Goal: Task Accomplishment & Management: Manage account settings

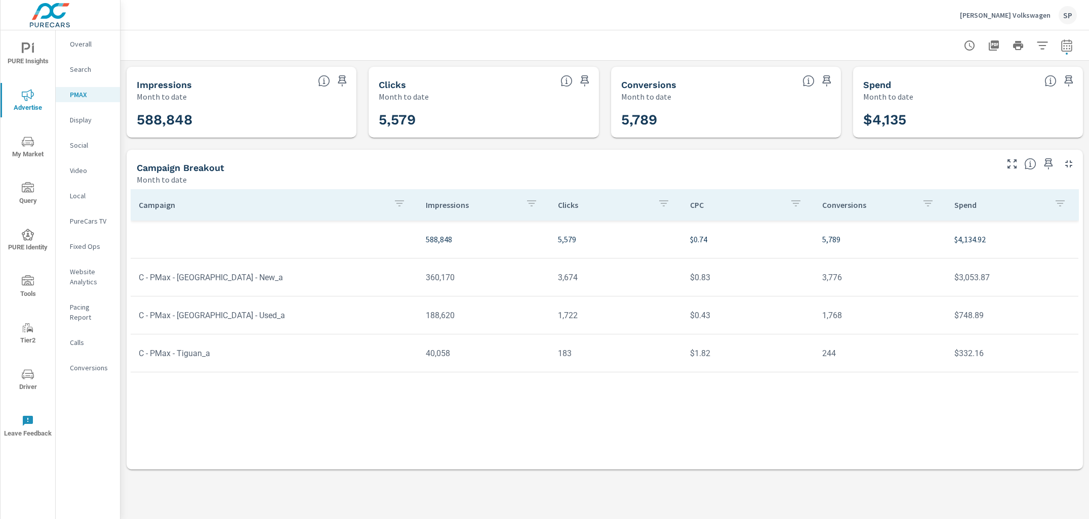
click at [1011, 16] on p "[PERSON_NAME] Volkswagen" at bounding box center [1005, 15] width 91 height 9
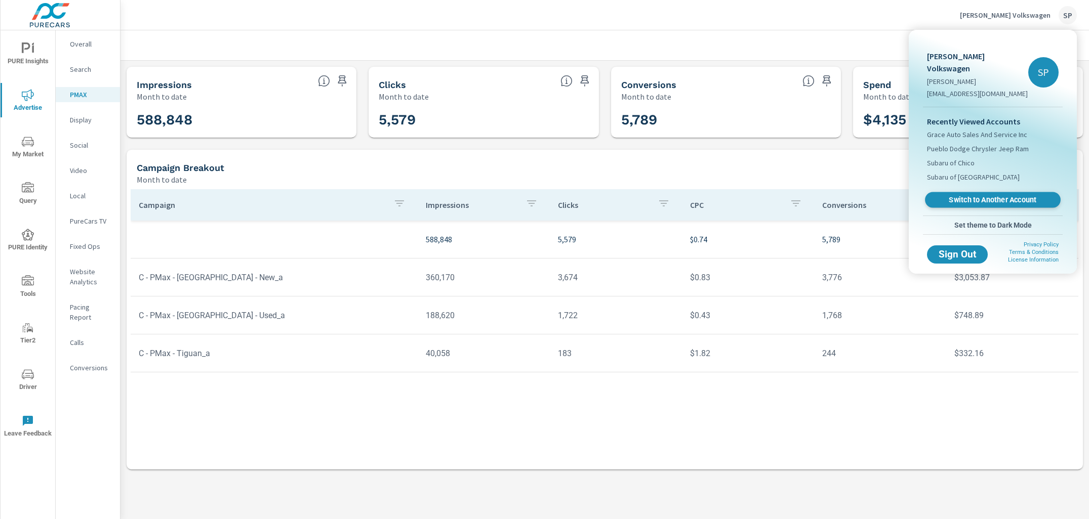
click at [991, 195] on span "Switch to Another Account" at bounding box center [992, 200] width 124 height 10
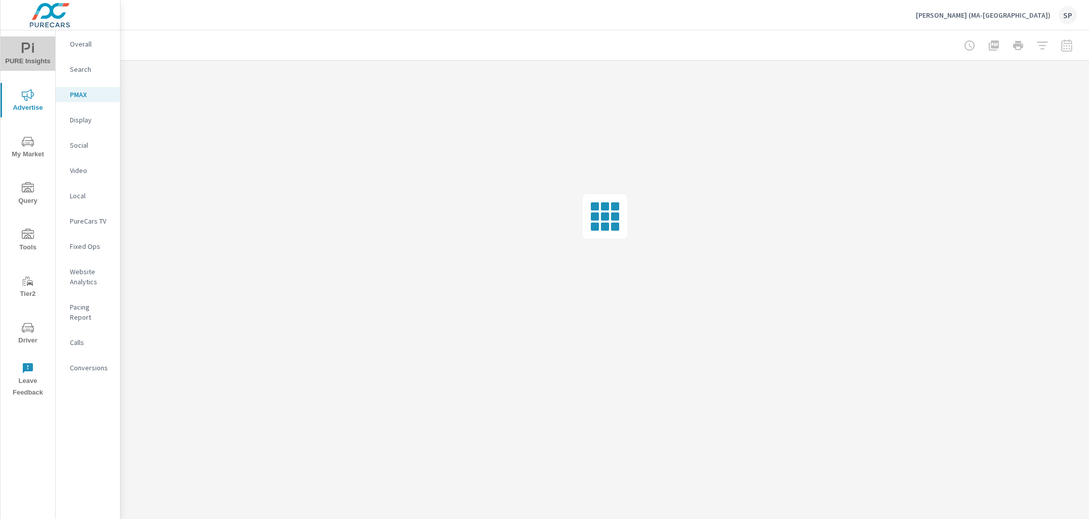
click at [27, 48] on icon "nav menu" at bounding box center [26, 48] width 9 height 11
click at [90, 201] on div "My Report" at bounding box center [88, 195] width 64 height 15
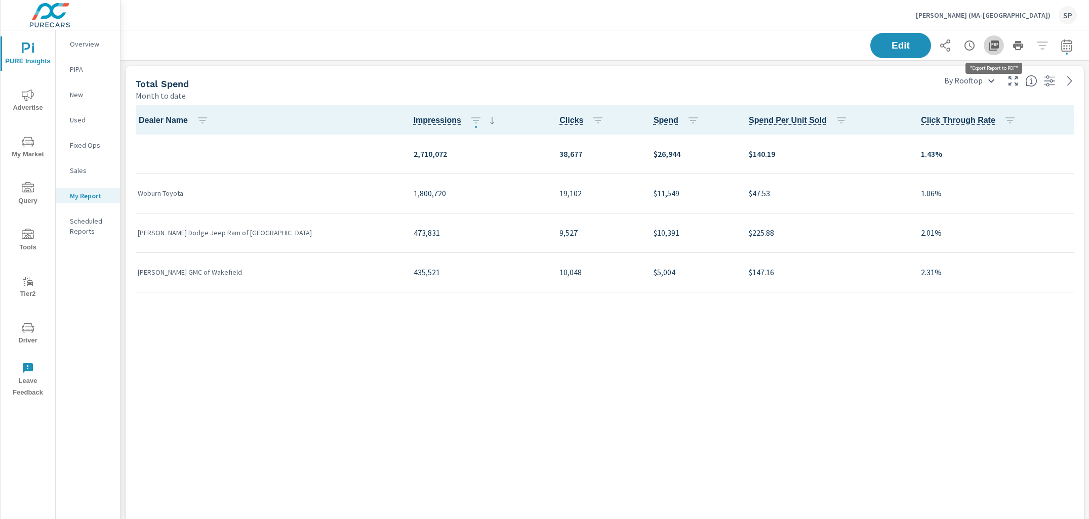
click at [997, 45] on icon "button" at bounding box center [994, 45] width 12 height 12
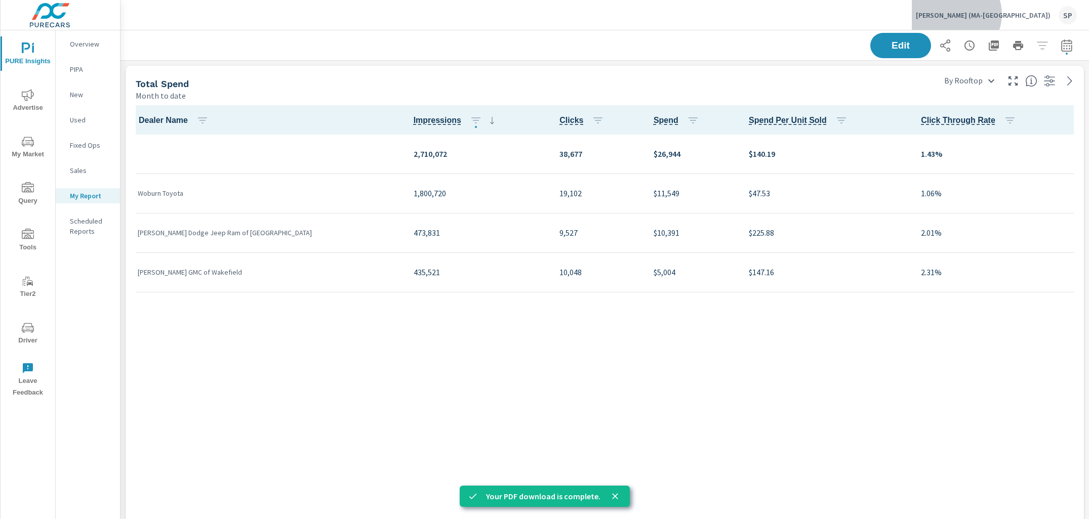
click at [1035, 14] on p "[PERSON_NAME] (MA-[GEOGRAPHIC_DATA])" at bounding box center [983, 15] width 135 height 9
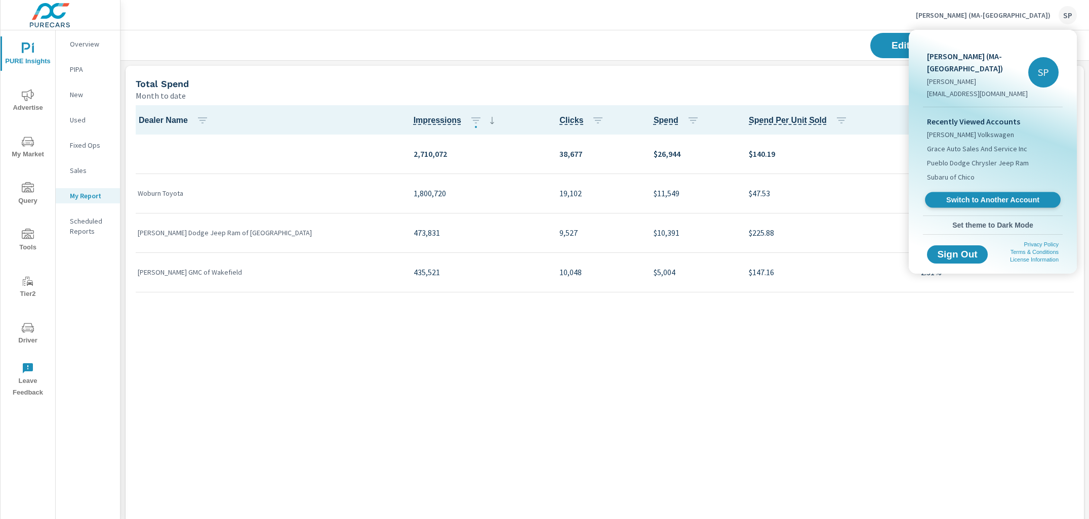
click at [977, 195] on span "Switch to Another Account" at bounding box center [992, 200] width 124 height 10
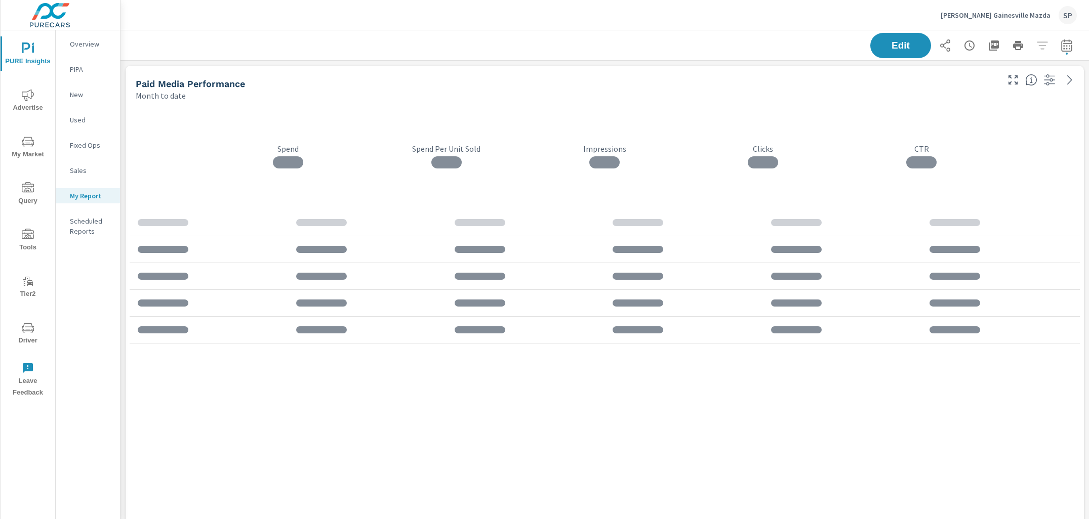
scroll to position [2916, 969]
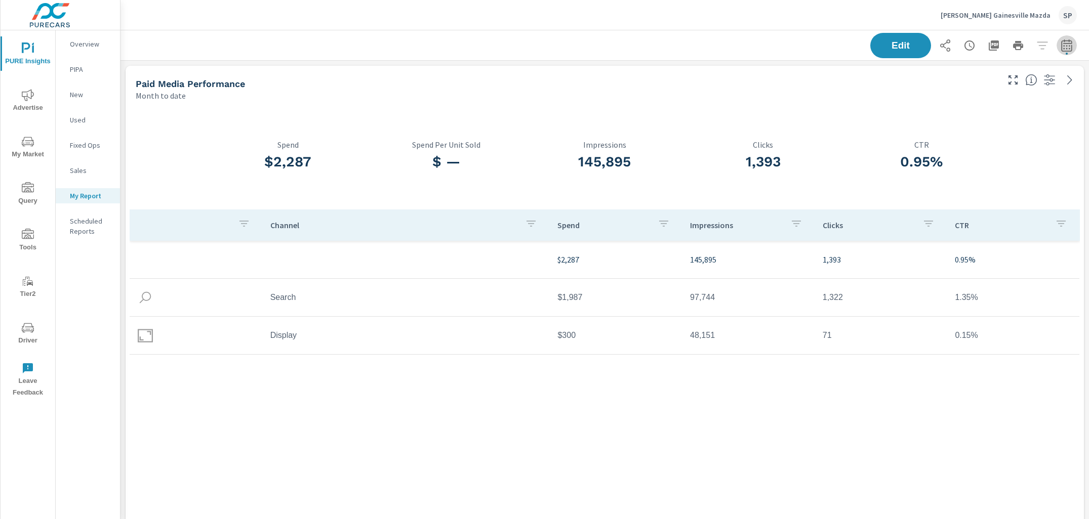
click at [1068, 46] on icon "button" at bounding box center [1066, 45] width 12 height 12
select select "Month to date"
click at [977, 112] on p "+ Add comparison" at bounding box center [996, 114] width 130 height 12
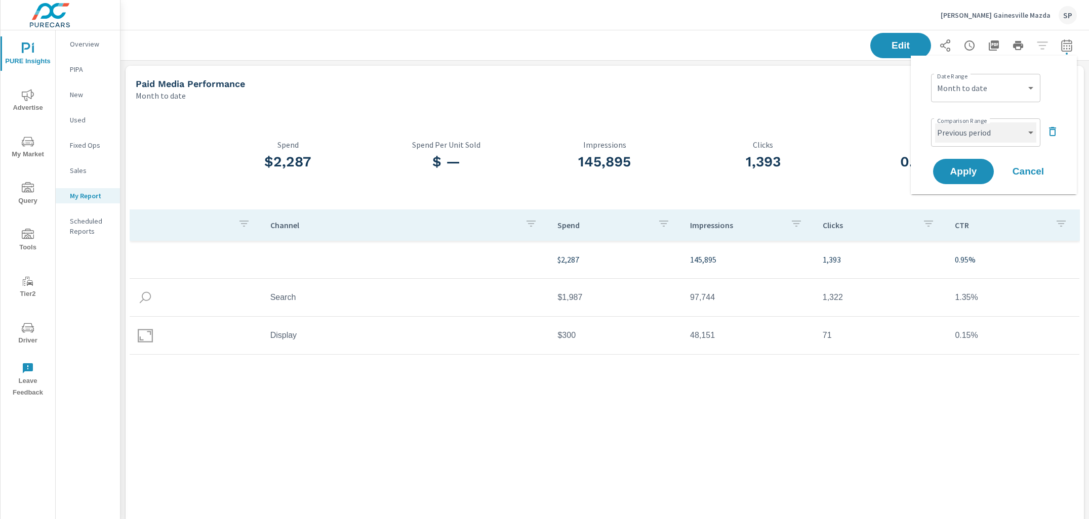
click at [971, 134] on select "Custom Previous period Previous month Previous year" at bounding box center [985, 132] width 101 height 20
select select "Previous month"
click at [962, 165] on button "Apply" at bounding box center [963, 171] width 63 height 26
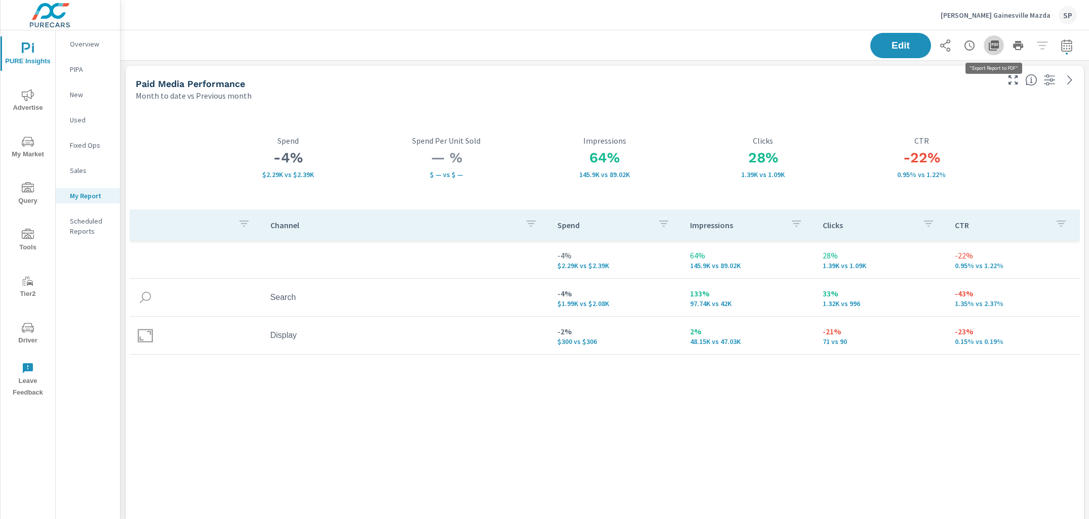
click at [997, 45] on icon "button" at bounding box center [994, 45] width 12 height 12
click at [1028, 14] on p "[PERSON_NAME] Gainesville Mazda" at bounding box center [995, 15] width 110 height 9
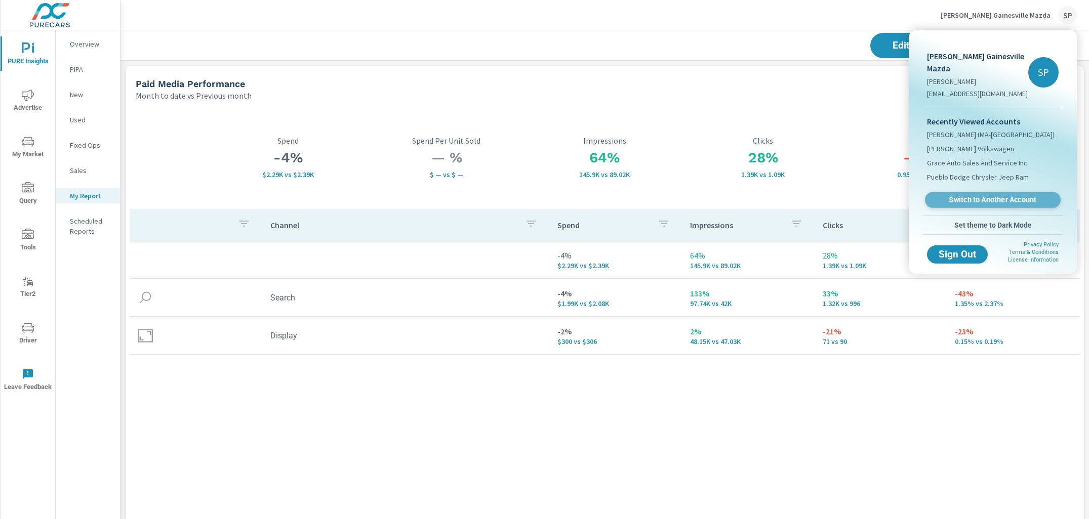
click at [964, 195] on span "Switch to Another Account" at bounding box center [992, 200] width 124 height 10
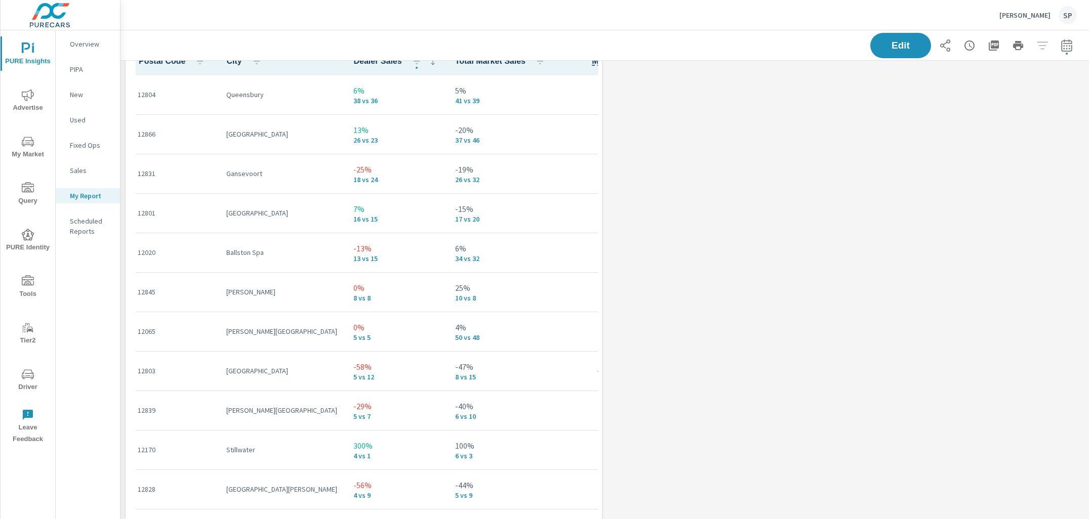
scroll to position [3020, 0]
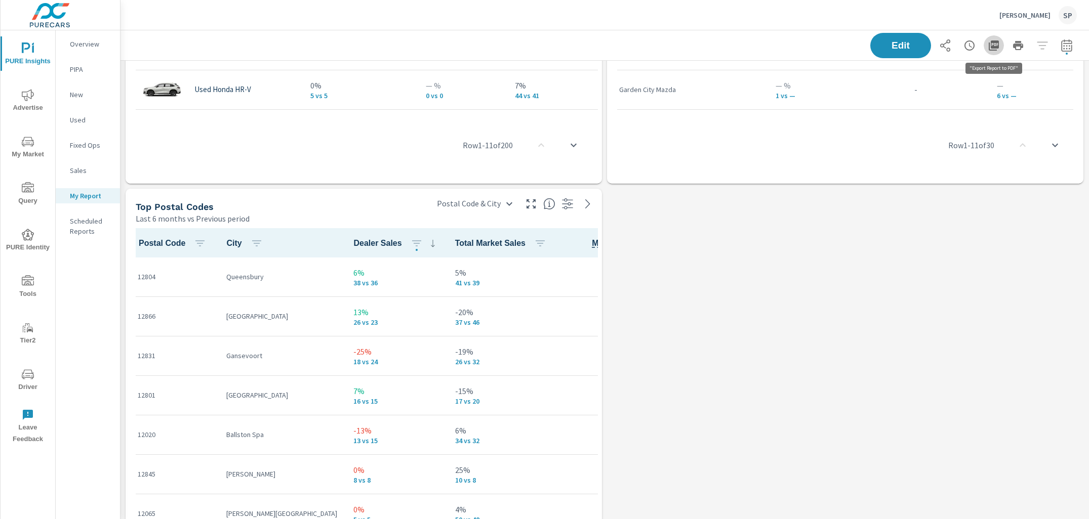
click at [989, 47] on icon "button" at bounding box center [994, 45] width 10 height 10
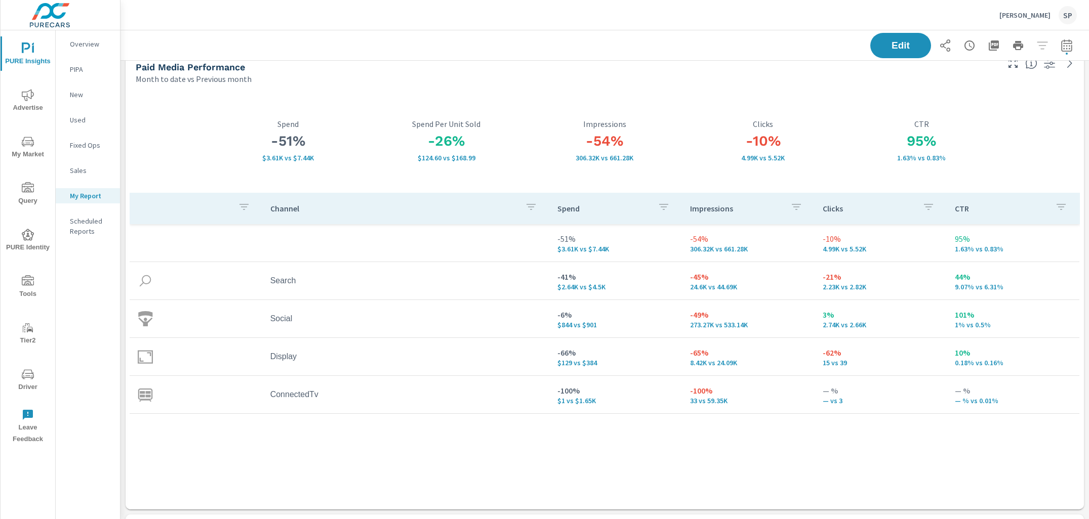
scroll to position [11, 0]
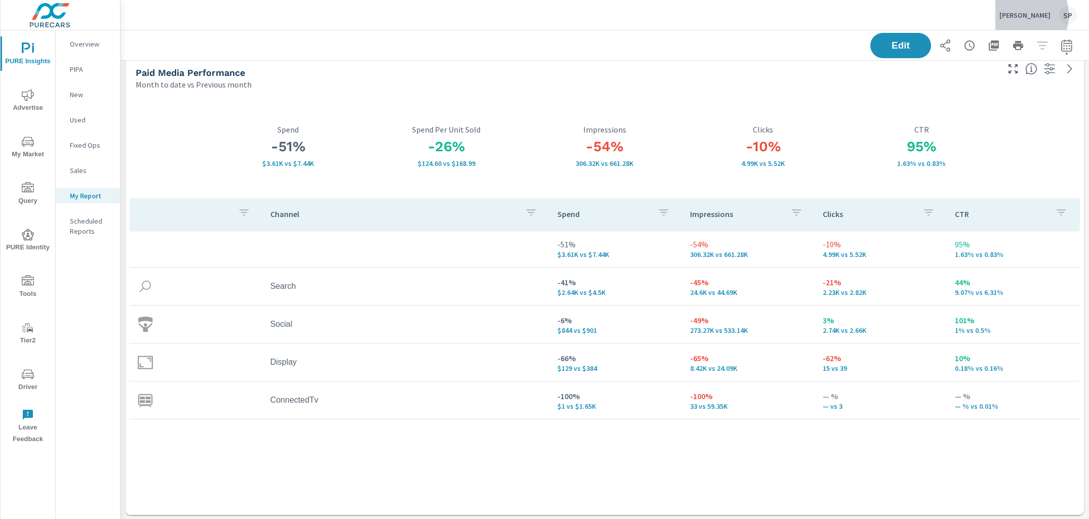
click at [1027, 15] on p "Della Mazda" at bounding box center [1024, 15] width 51 height 9
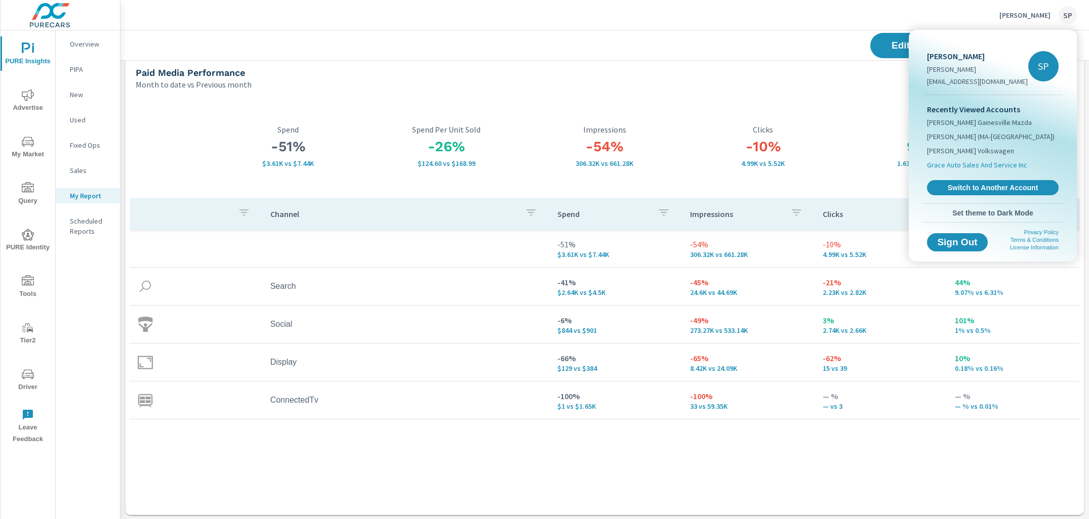
click at [973, 164] on span "Grace Auto Sales And Service Inc" at bounding box center [977, 165] width 100 height 10
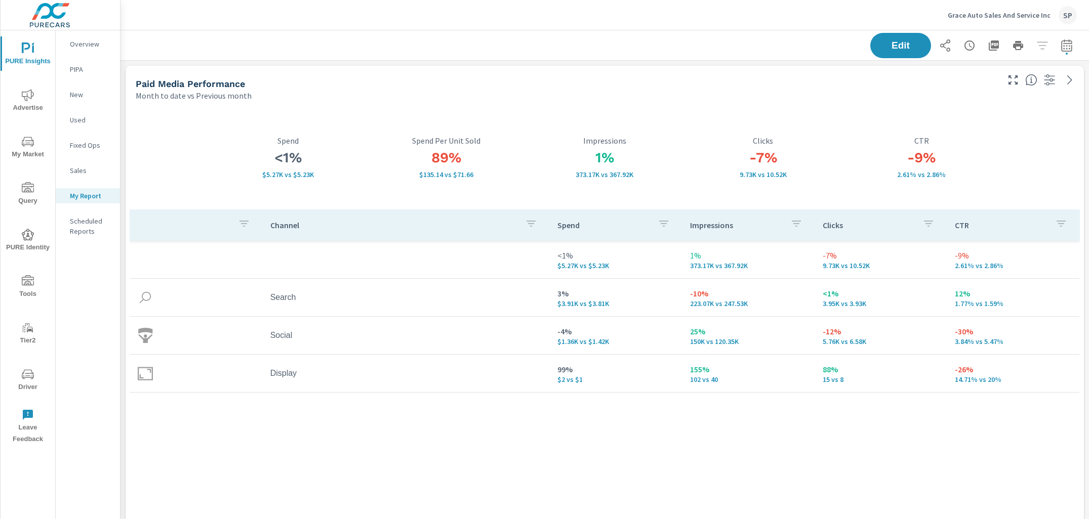
scroll to position [1949, 0]
click at [959, 84] on div "Paid Media Performance" at bounding box center [566, 84] width 861 height 12
click at [997, 44] on icon "button" at bounding box center [994, 45] width 12 height 12
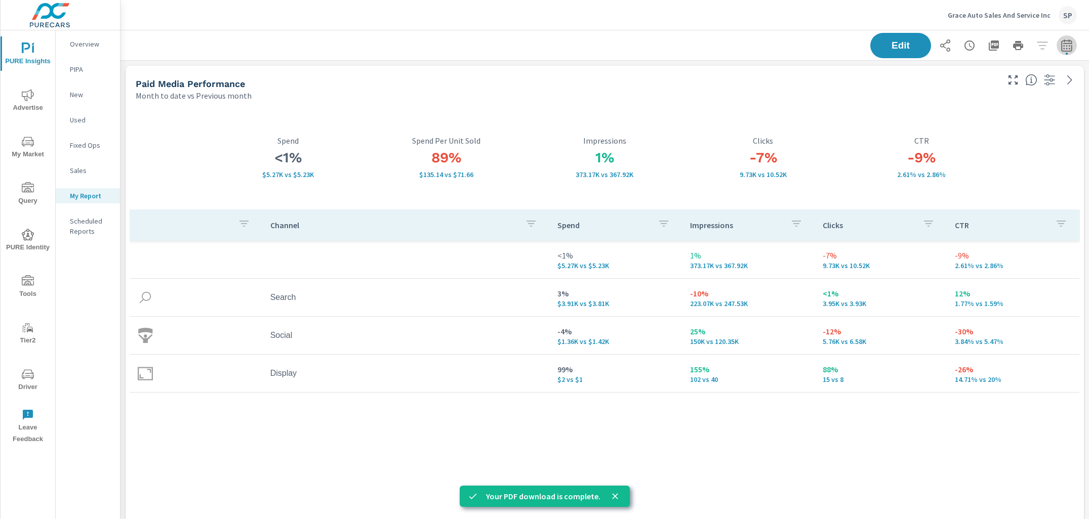
click at [1065, 39] on icon "button" at bounding box center [1066, 45] width 12 height 12
select select "Month to date"
select select "Previous month"
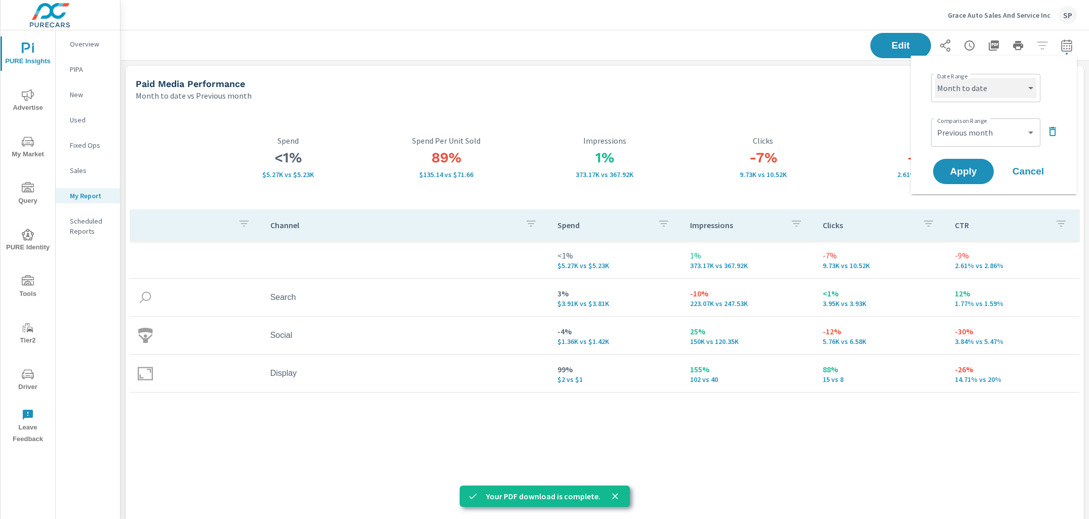
click at [991, 85] on select "Custom Yesterday Last week Last 7 days Last 14 days Last 30 days Last 45 days L…" at bounding box center [985, 88] width 101 height 20
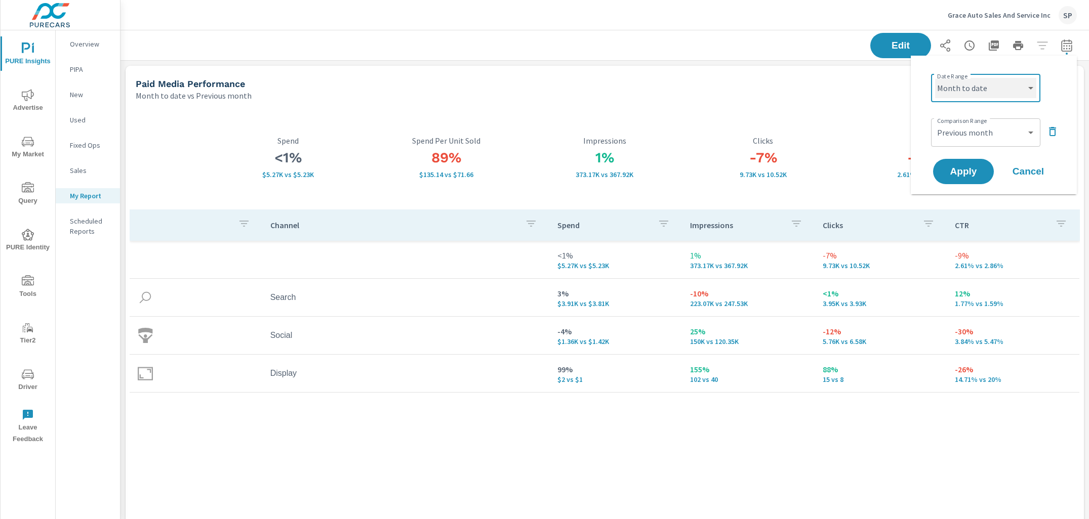
select select "Last 30 days"
click at [978, 130] on select "Custom Previous period Previous month Previous year" at bounding box center [985, 132] width 101 height 20
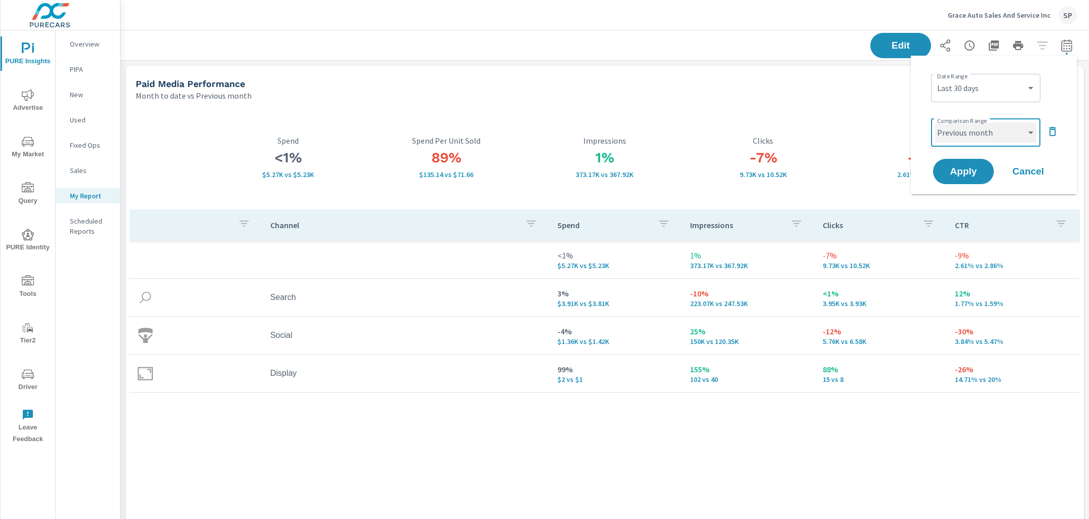
select select "Previous period"
click at [964, 173] on span "Apply" at bounding box center [963, 172] width 42 height 10
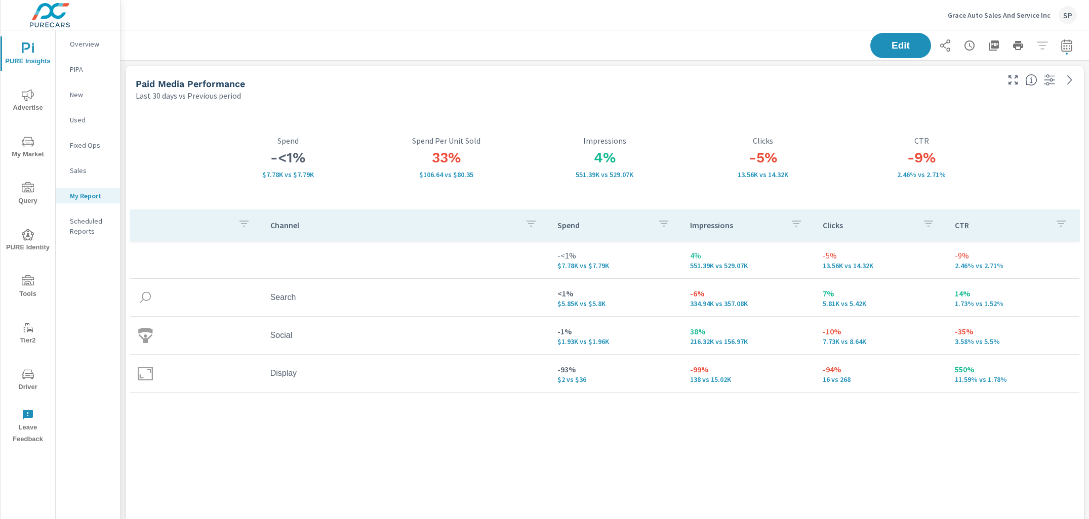
click at [772, 20] on div "Grace Auto Sales And Service Inc SP" at bounding box center [605, 15] width 944 height 30
